Goal: Information Seeking & Learning: Learn about a topic

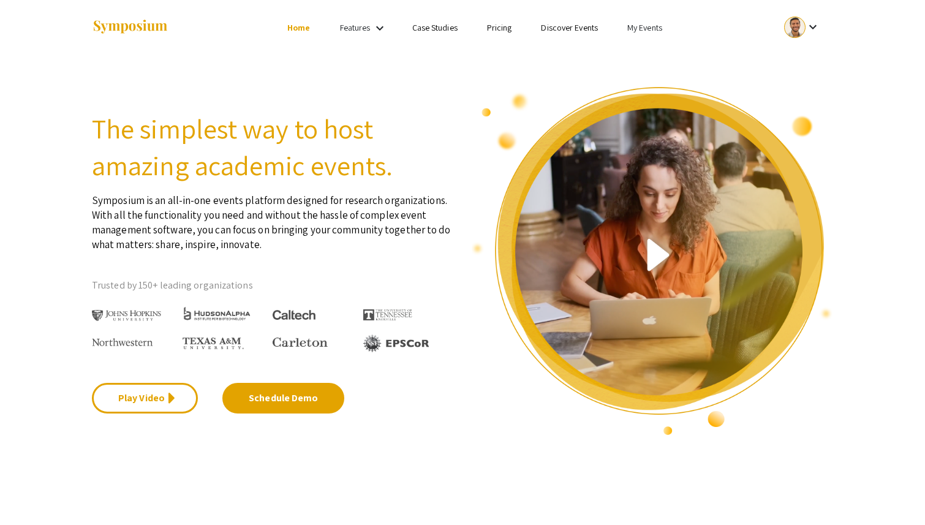
click at [502, 32] on link "Pricing" at bounding box center [499, 27] width 25 height 11
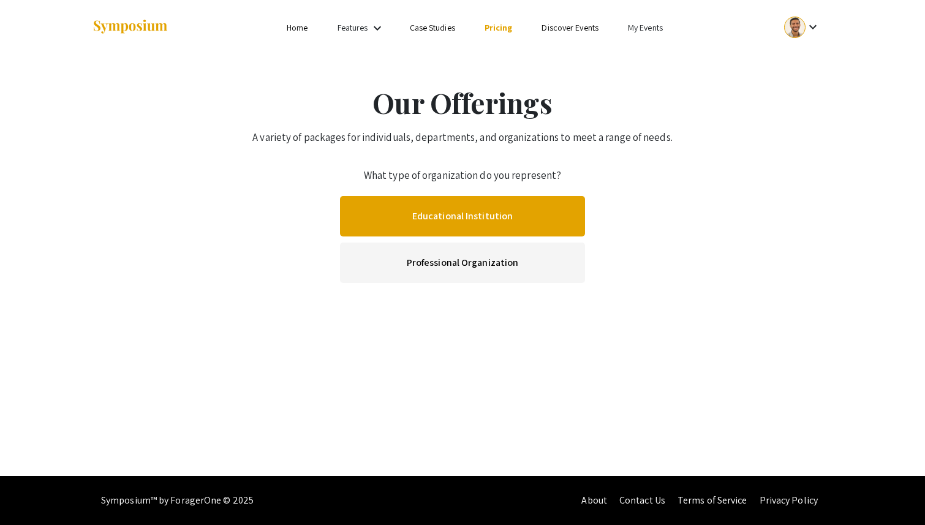
click at [497, 209] on link "Educational Institution" at bounding box center [462, 216] width 245 height 40
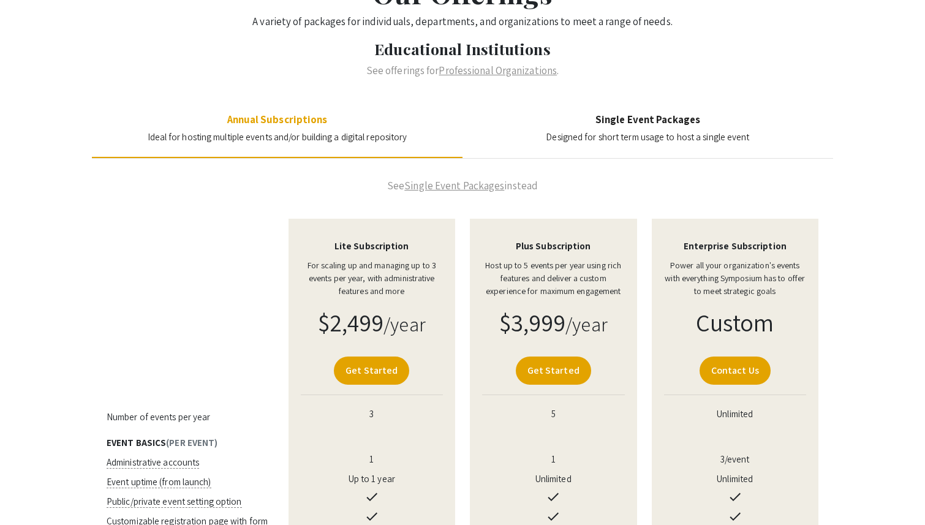
scroll to position [123, 0]
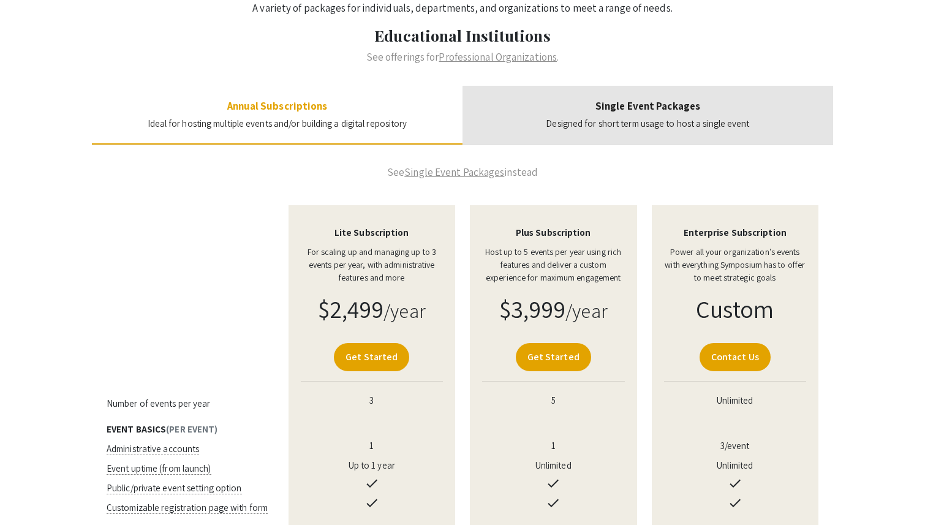
click at [686, 102] on h4 "Single Event Packages" at bounding box center [647, 106] width 203 height 12
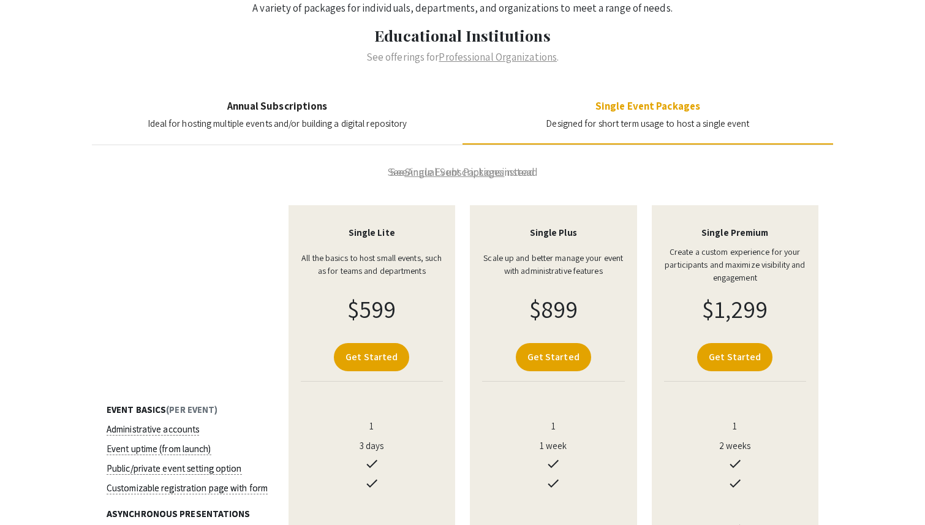
click at [377, 86] on div "Annual Subscriptions Ideal for hosting multiple events and/or building a digita…" at bounding box center [277, 115] width 371 height 59
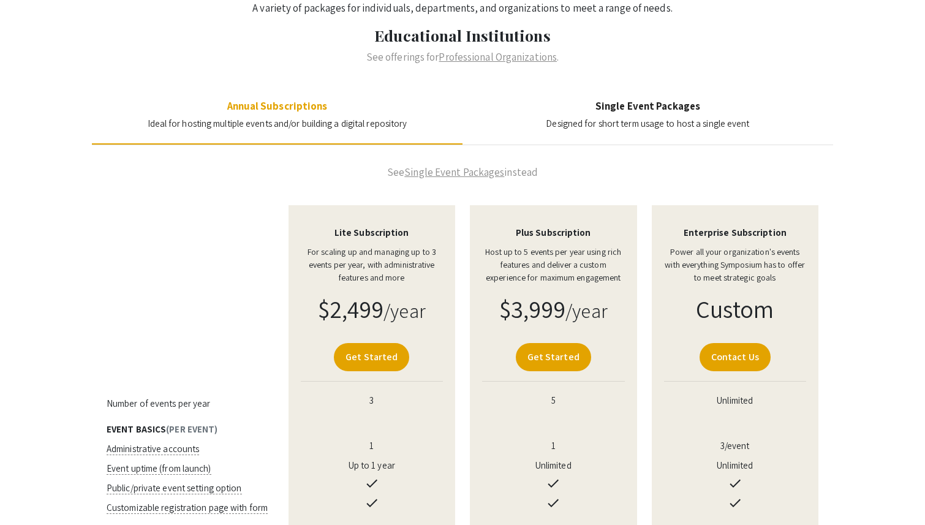
click at [621, 104] on h4 "Single Event Packages" at bounding box center [647, 106] width 203 height 12
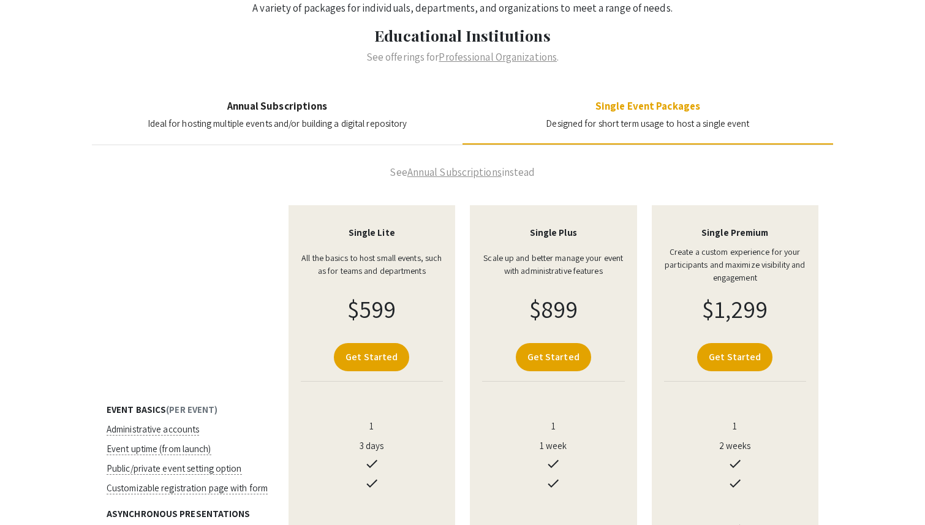
click at [268, 118] on span "Ideal for hosting multiple events and/or building a digital repository" at bounding box center [278, 124] width 260 height 12
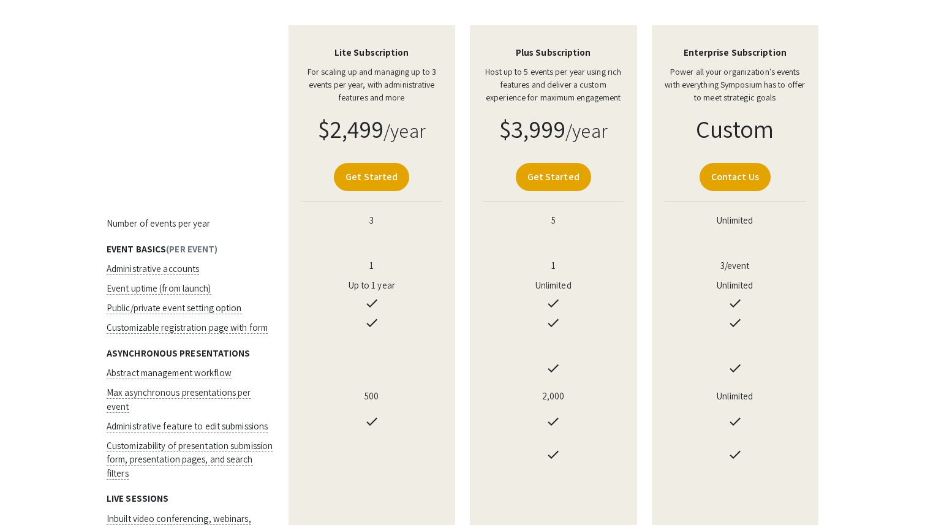
scroll to position [304, 0]
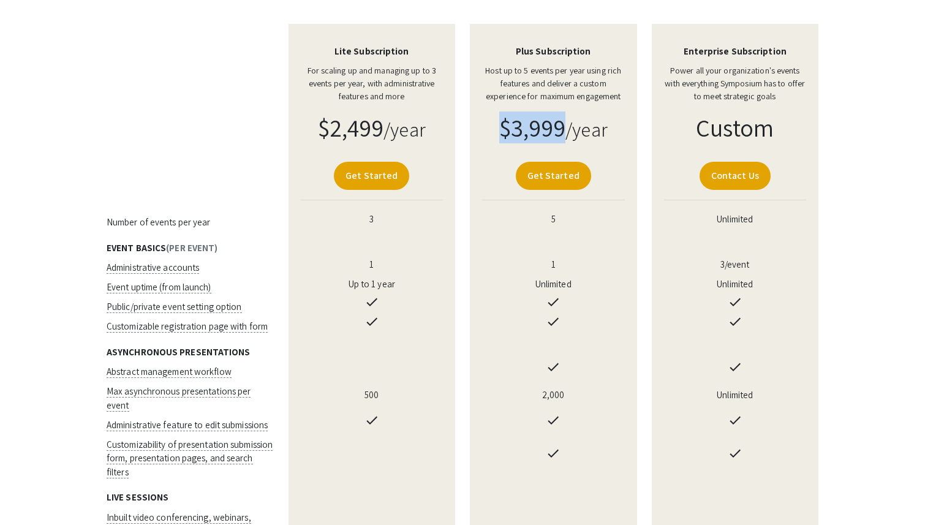
drag, startPoint x: 501, startPoint y: 130, endPoint x: 564, endPoint y: 129, distance: 63.7
click at [565, 129] on span "$3,999" at bounding box center [532, 127] width 67 height 32
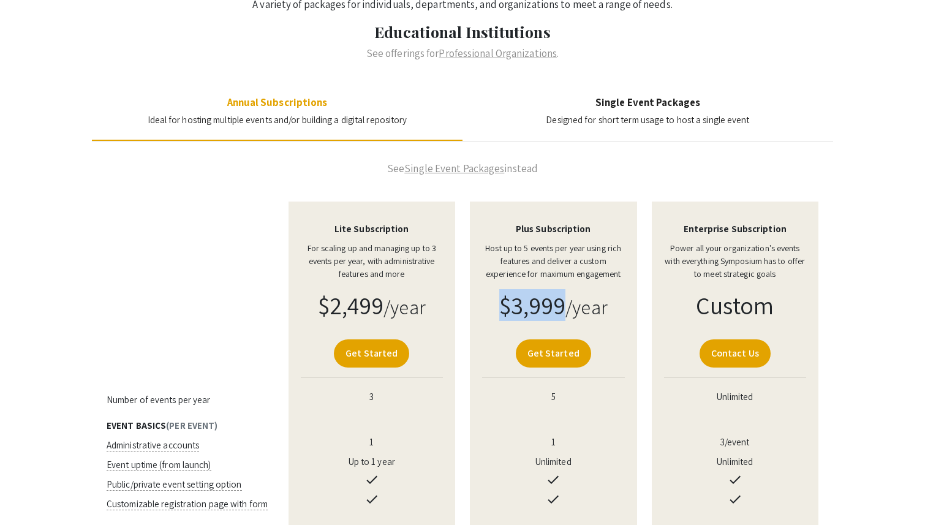
scroll to position [114, 0]
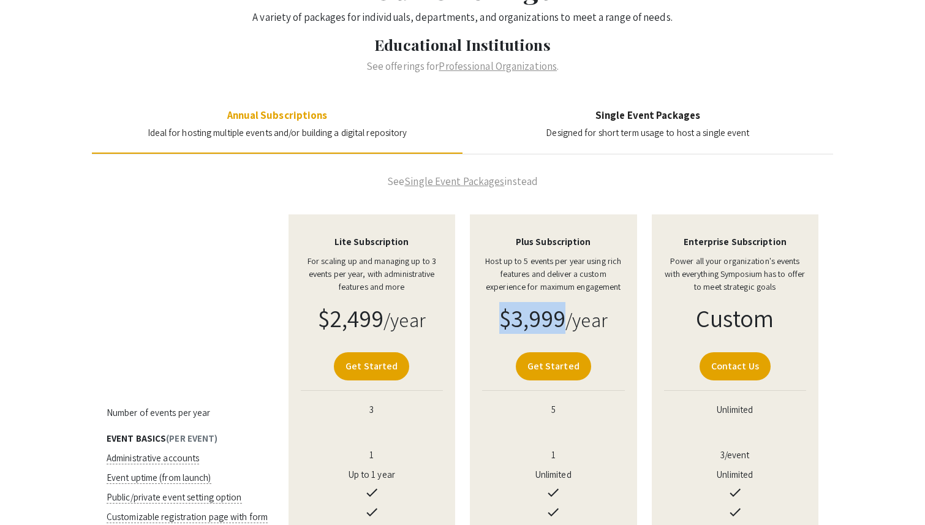
click at [543, 263] on p "Host up to 5 events per year using rich features and deliver a custom experienc…" at bounding box center [553, 274] width 143 height 39
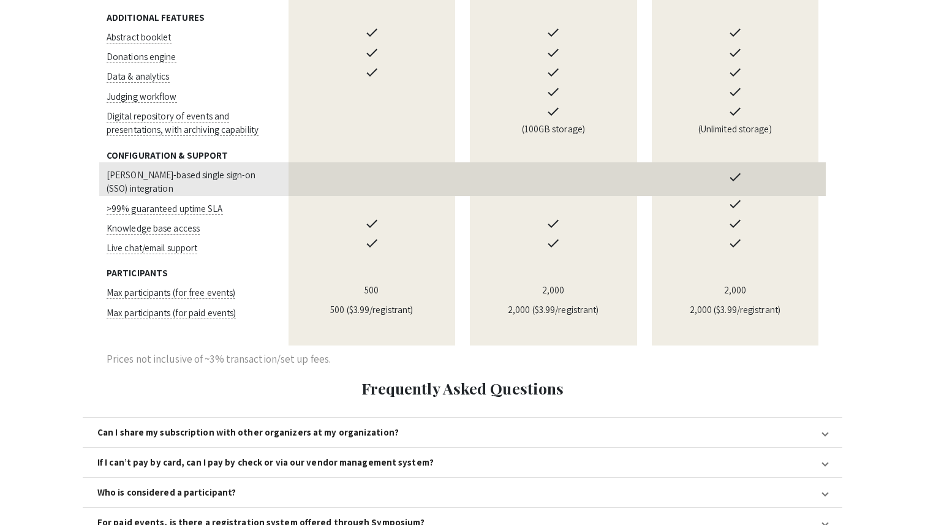
scroll to position [1068, 0]
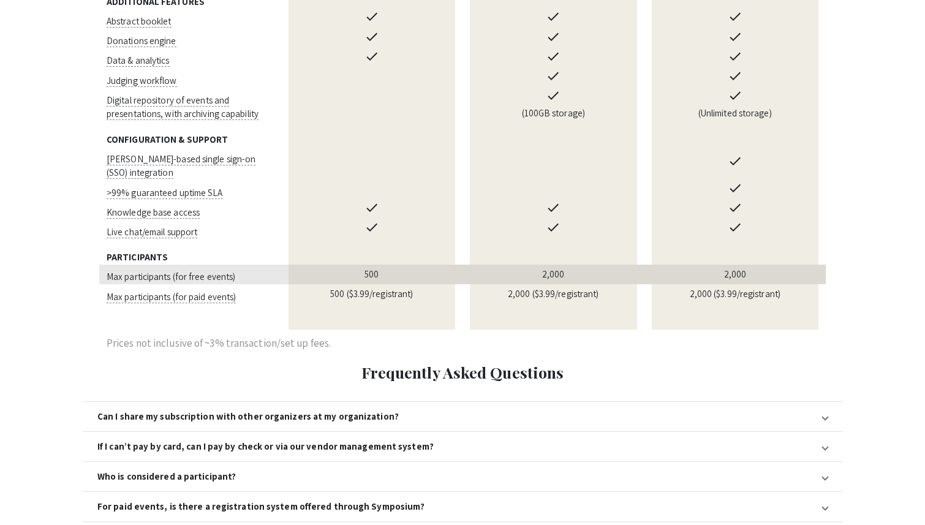
drag, startPoint x: 532, startPoint y: 248, endPoint x: 612, endPoint y: 247, distance: 79.6
click at [612, 265] on td "2,000" at bounding box center [554, 275] width 182 height 20
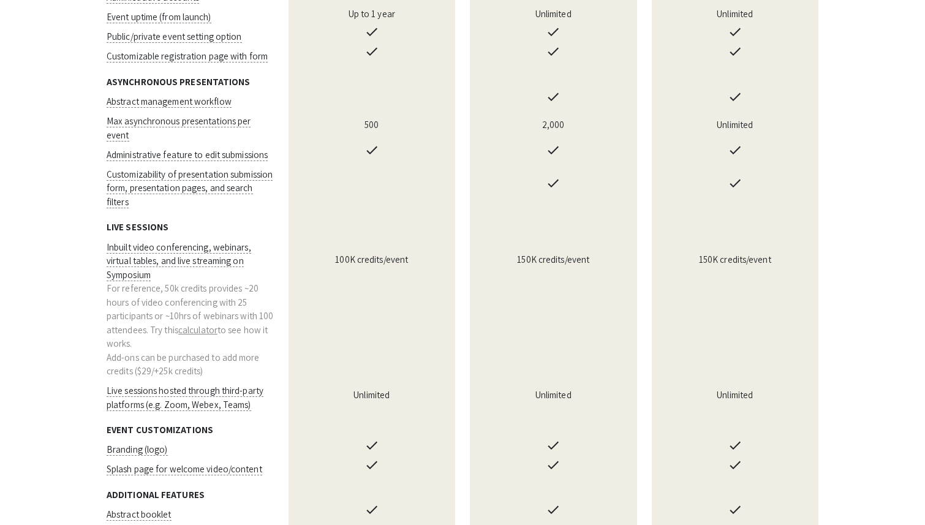
scroll to position [575, 0]
